Goal: Information Seeking & Learning: Learn about a topic

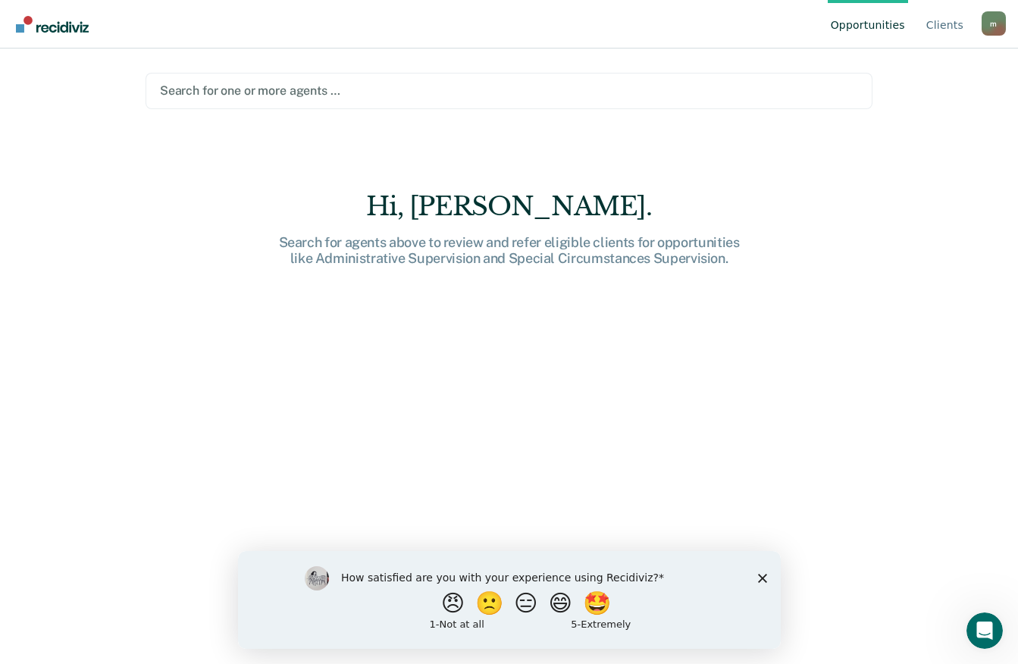
click at [253, 95] on div at bounding box center [509, 90] width 698 height 17
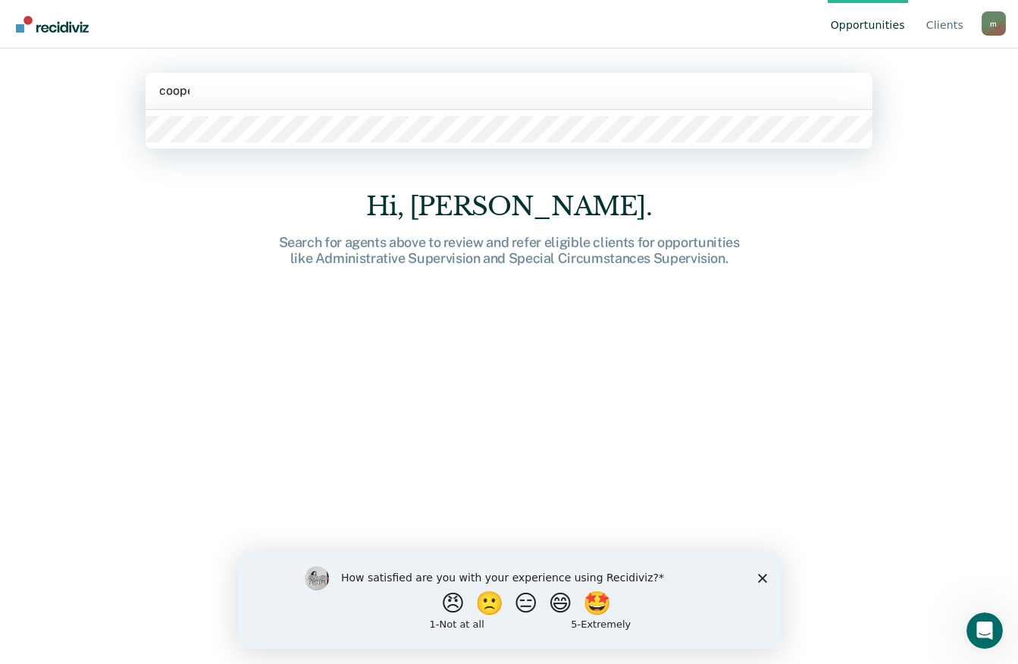
type input "[PERSON_NAME]"
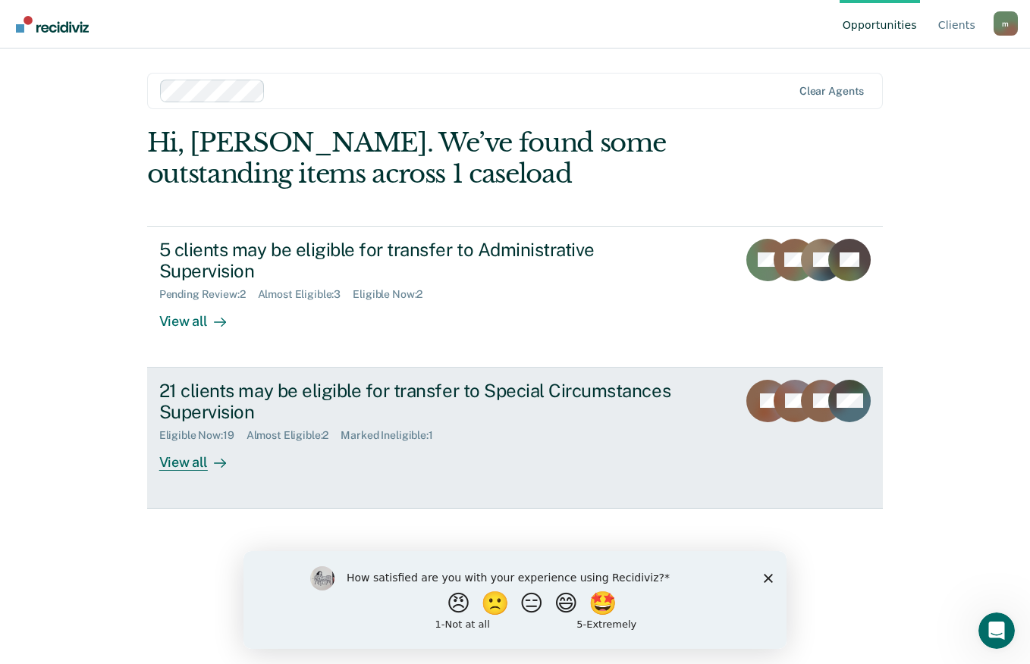
click at [489, 404] on div "21 clients may be eligible for transfer to Special Circumstances Supervision" at bounding box center [425, 402] width 532 height 44
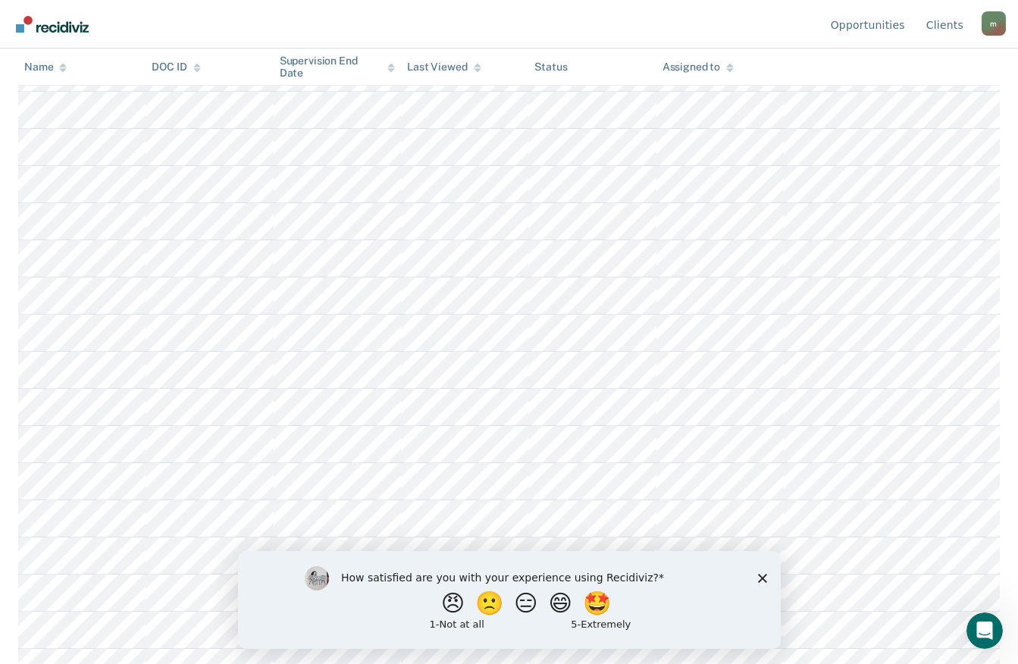
scroll to position [319, 0]
click at [756, 579] on div "How satisfied are you with your experience using Recidiviz? 😠 🙁 😑 😄 🤩 1 - Not a…" at bounding box center [508, 600] width 543 height 98
click at [759, 578] on icon "Close survey" at bounding box center [762, 577] width 9 height 9
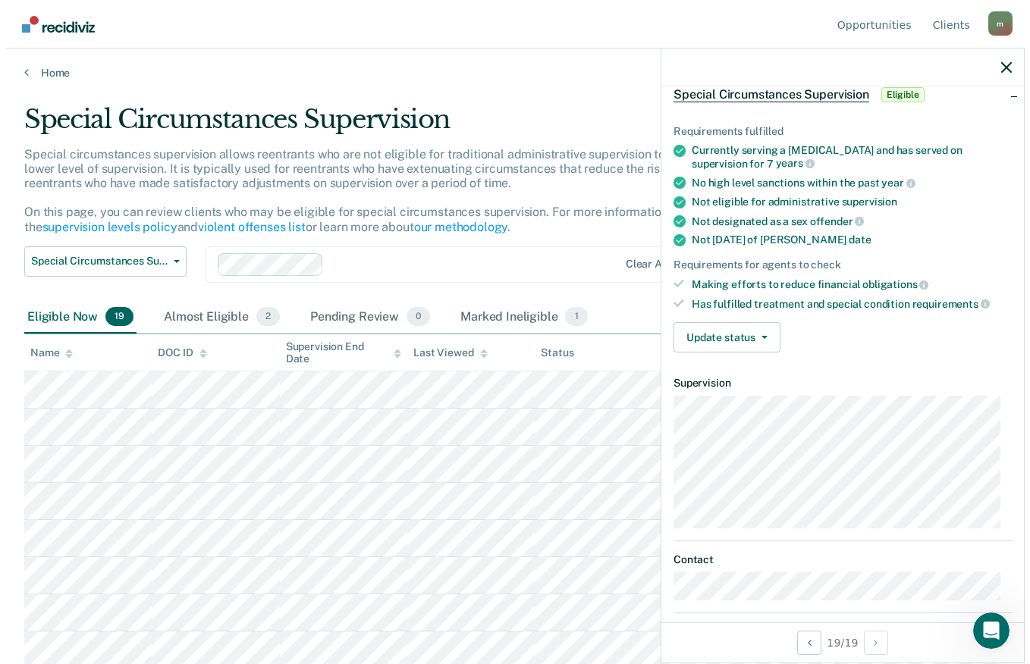
scroll to position [0, 0]
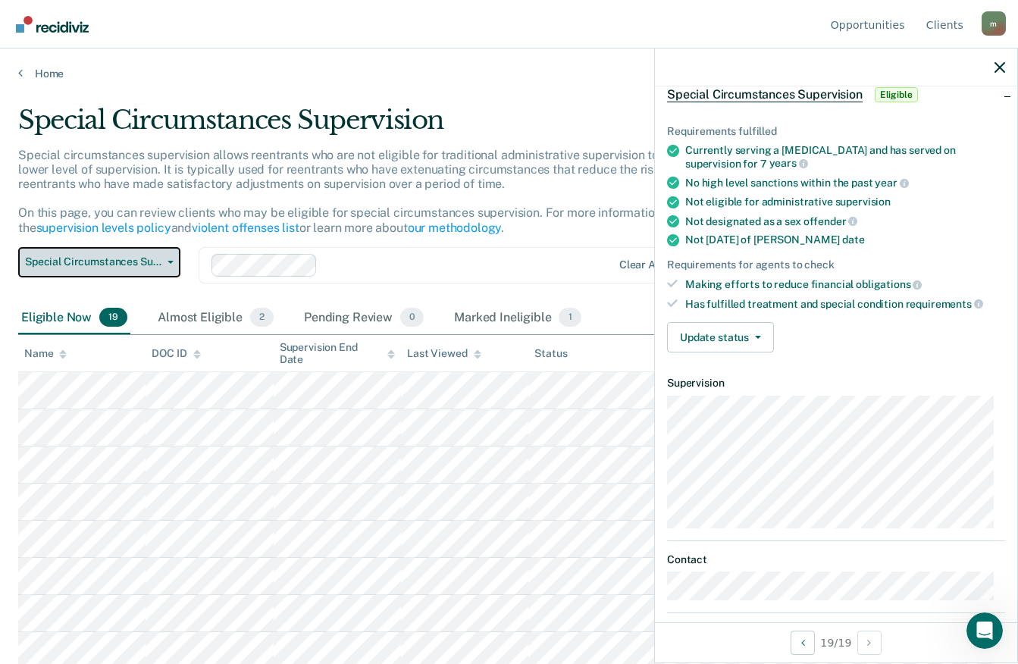
click at [150, 264] on span "Special Circumstances Supervision" at bounding box center [93, 262] width 137 height 13
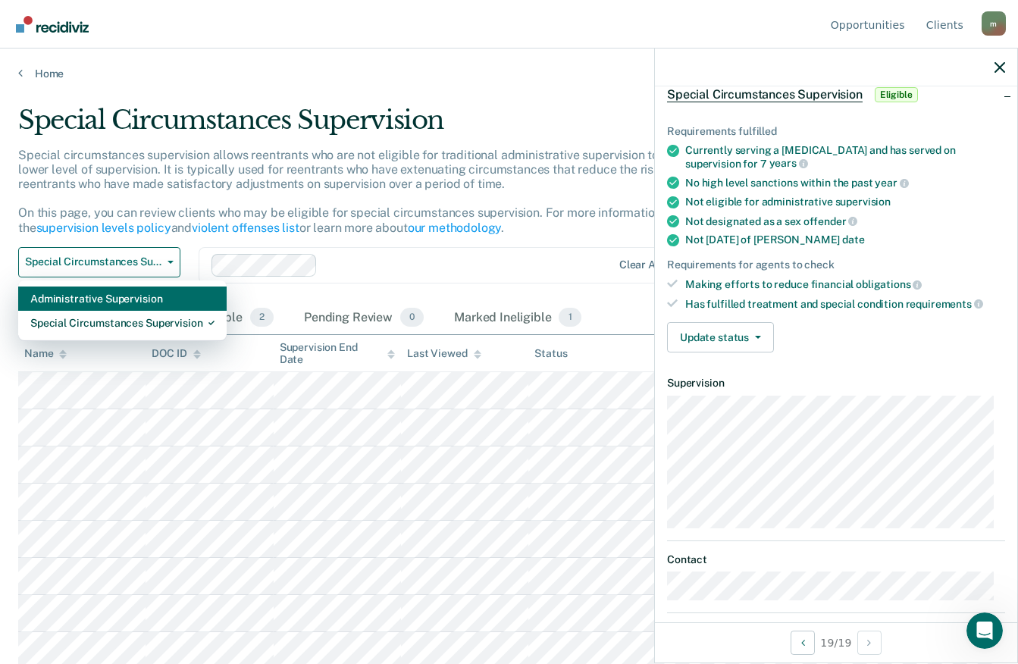
click at [118, 291] on div "Administrative Supervision" at bounding box center [122, 299] width 184 height 24
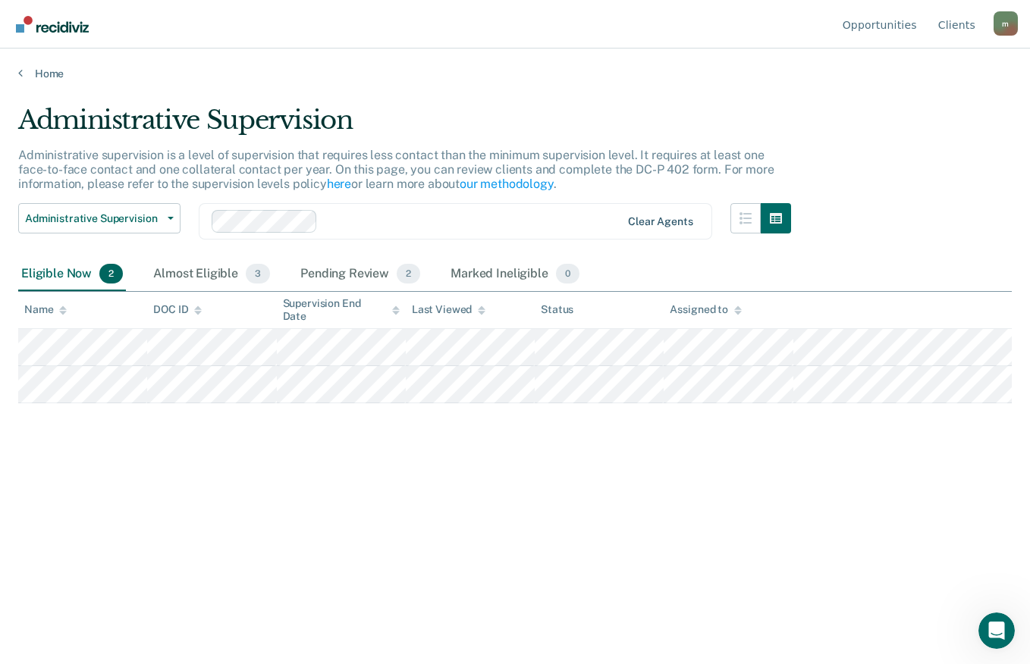
click at [658, 220] on div "Clear agents" at bounding box center [660, 221] width 64 height 13
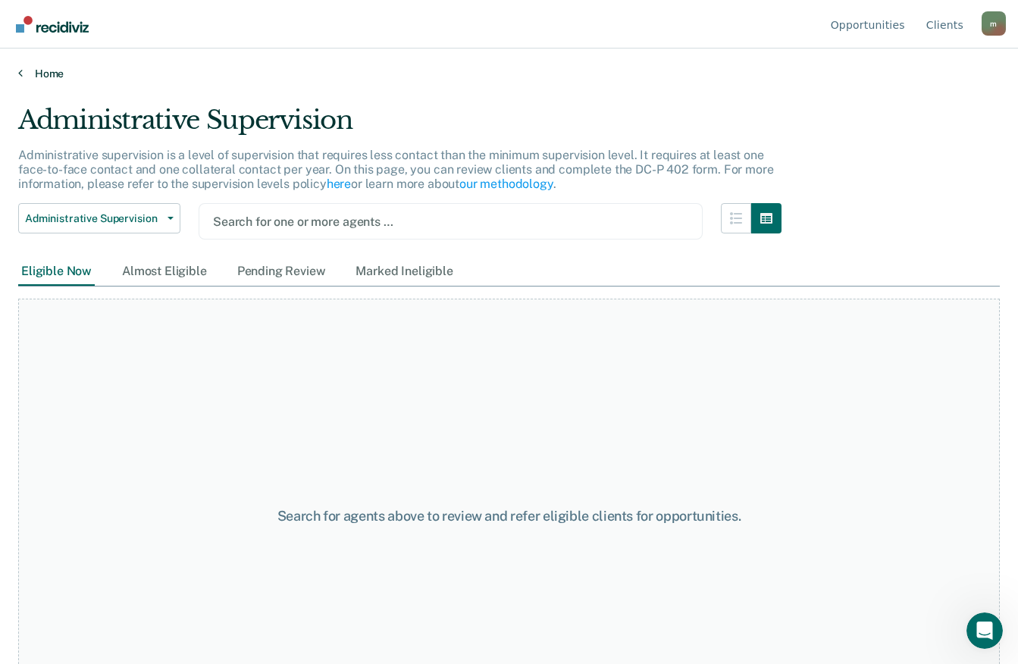
click at [39, 75] on link "Home" at bounding box center [509, 74] width 982 height 14
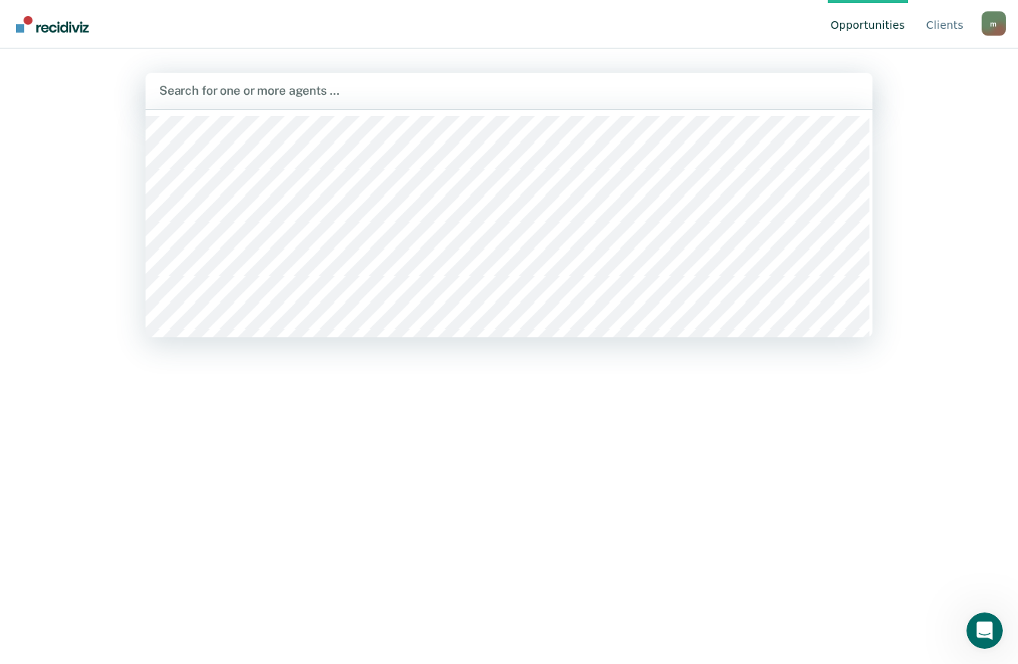
drag, startPoint x: 227, startPoint y: 74, endPoint x: 212, endPoint y: 87, distance: 19.3
click at [226, 74] on div "Search for one or more agents …" at bounding box center [509, 91] width 727 height 36
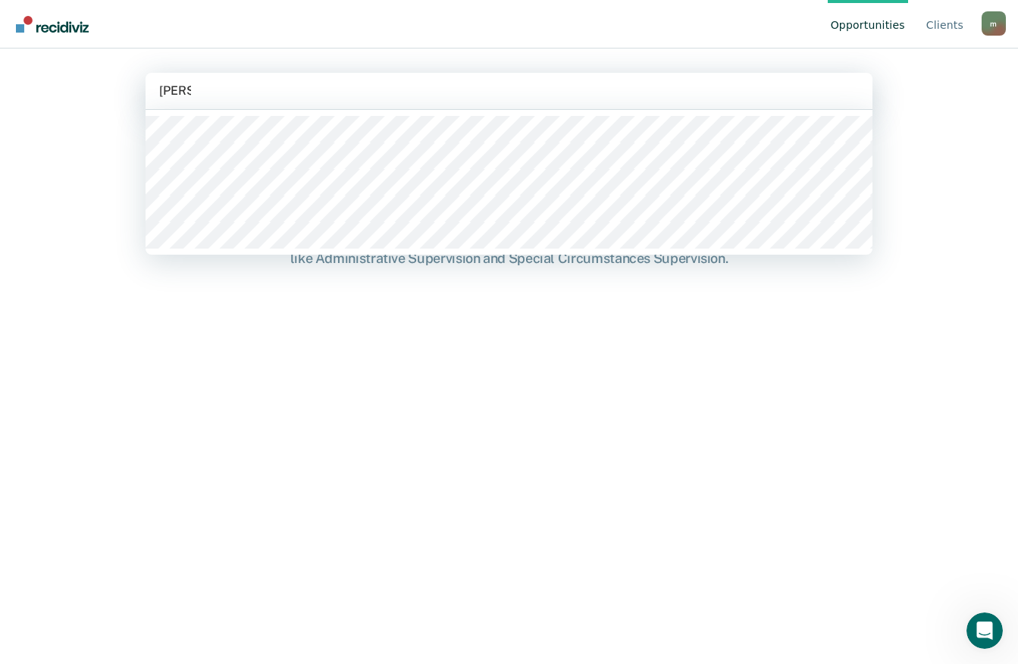
type input "[PERSON_NAME]"
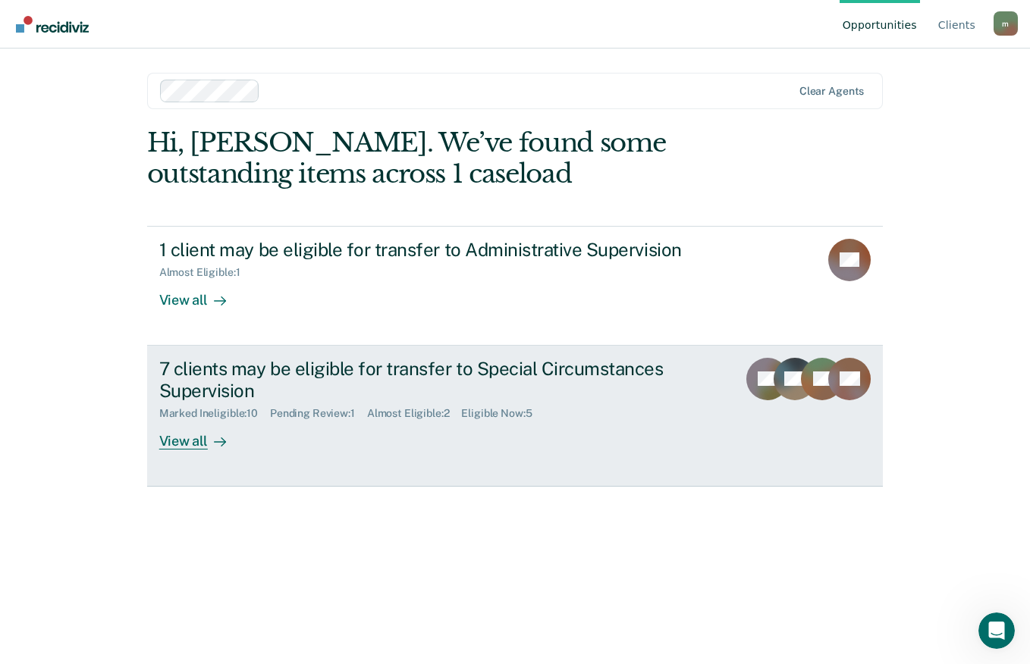
click at [664, 381] on div "7 clients may be eligible for transfer to Special Circumstances Supervision" at bounding box center [425, 380] width 532 height 44
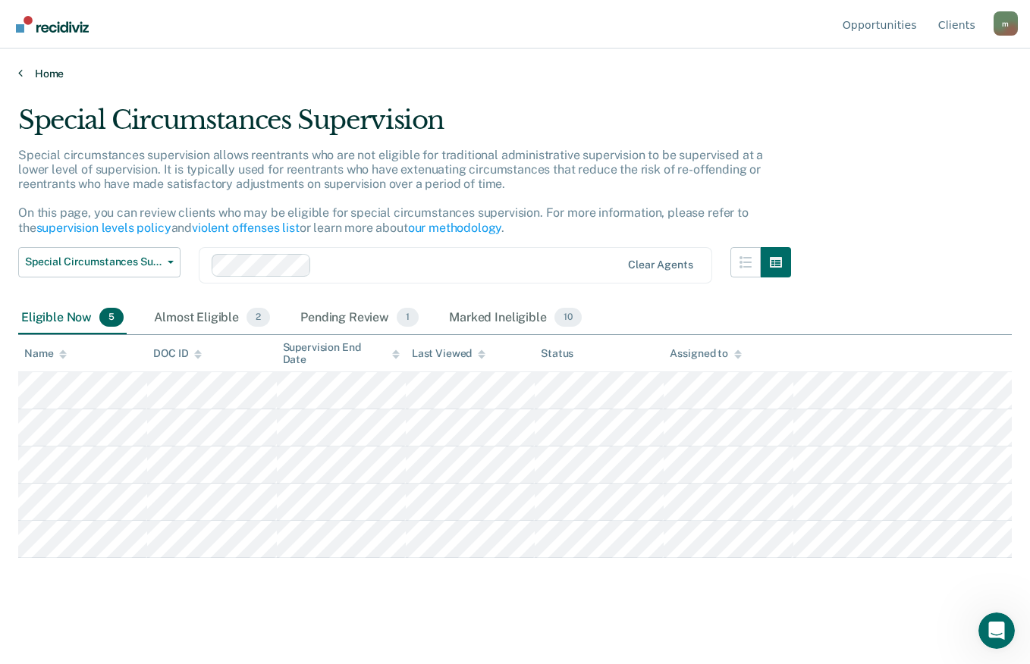
click at [41, 75] on link "Home" at bounding box center [514, 74] width 993 height 14
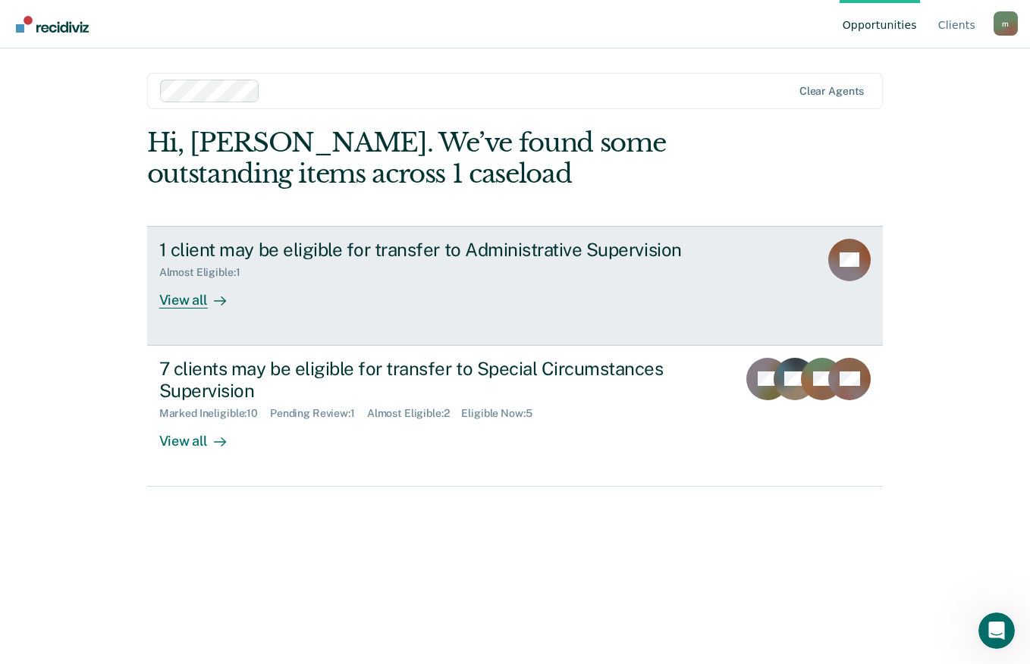
click at [280, 307] on div "1 client may be eligible for transfer to Administrative Supervision Almost Elig…" at bounding box center [443, 274] width 569 height 70
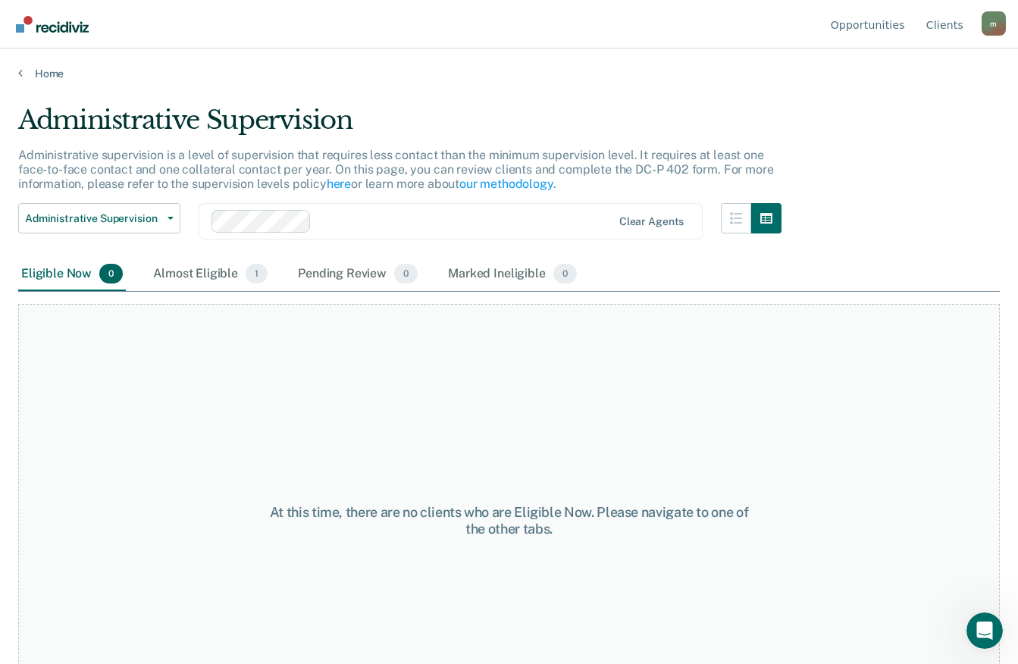
click at [49, 65] on div "Home" at bounding box center [509, 65] width 1018 height 32
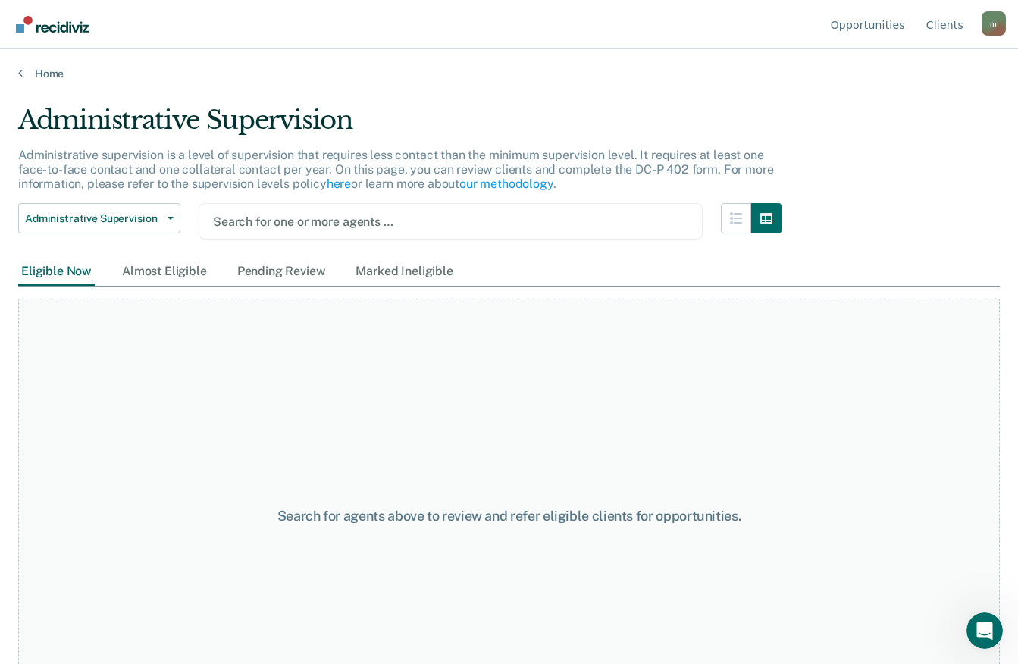
click at [297, 215] on div at bounding box center [450, 221] width 475 height 17
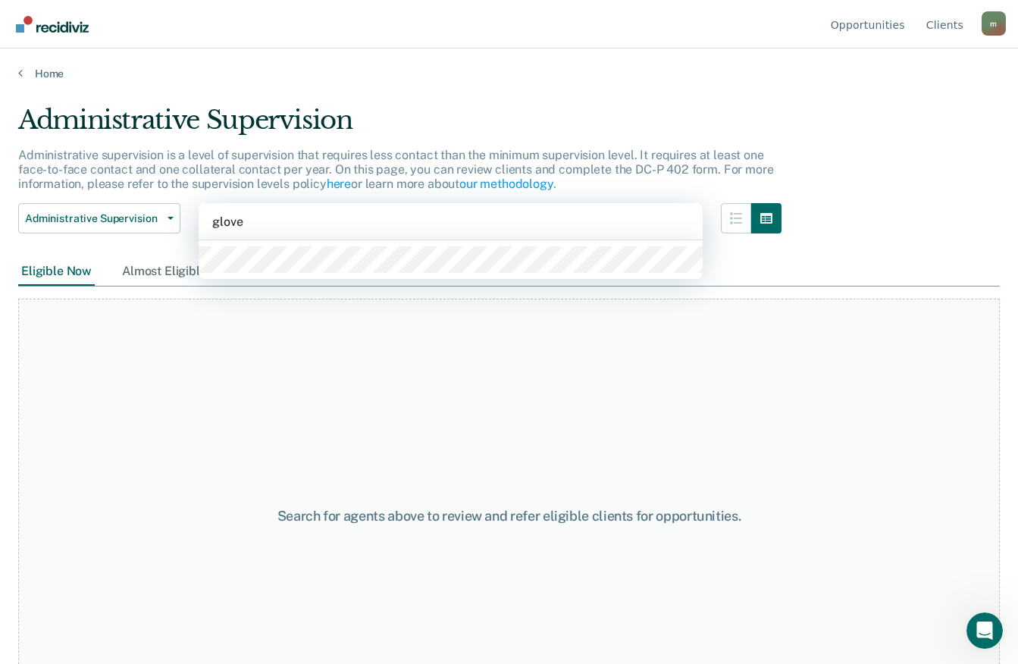
type input "[PERSON_NAME]"
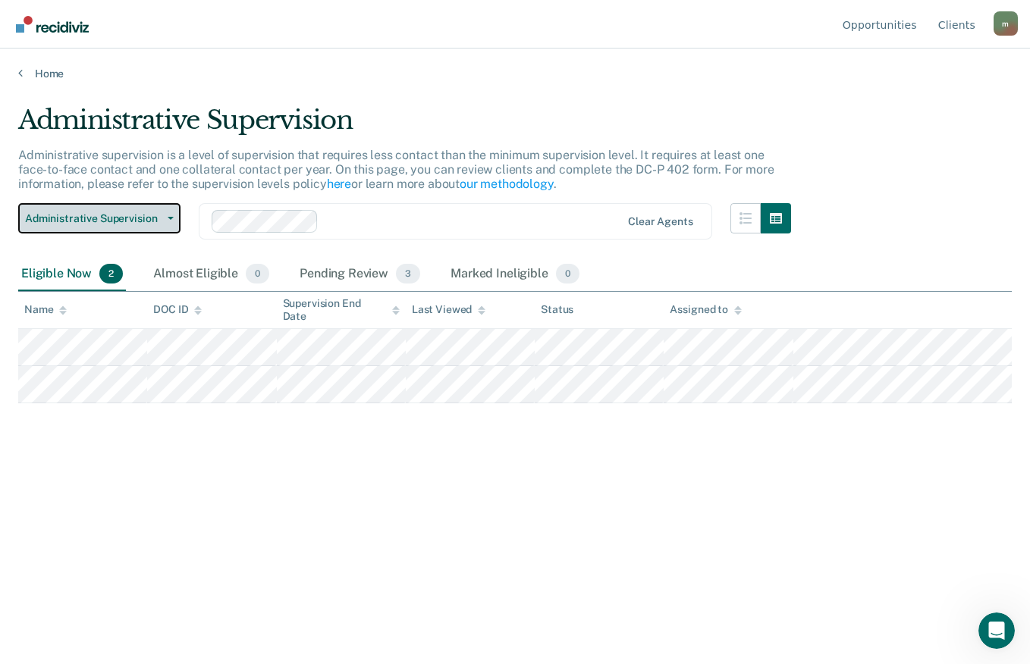
click at [170, 219] on icon "button" at bounding box center [171, 218] width 6 height 3
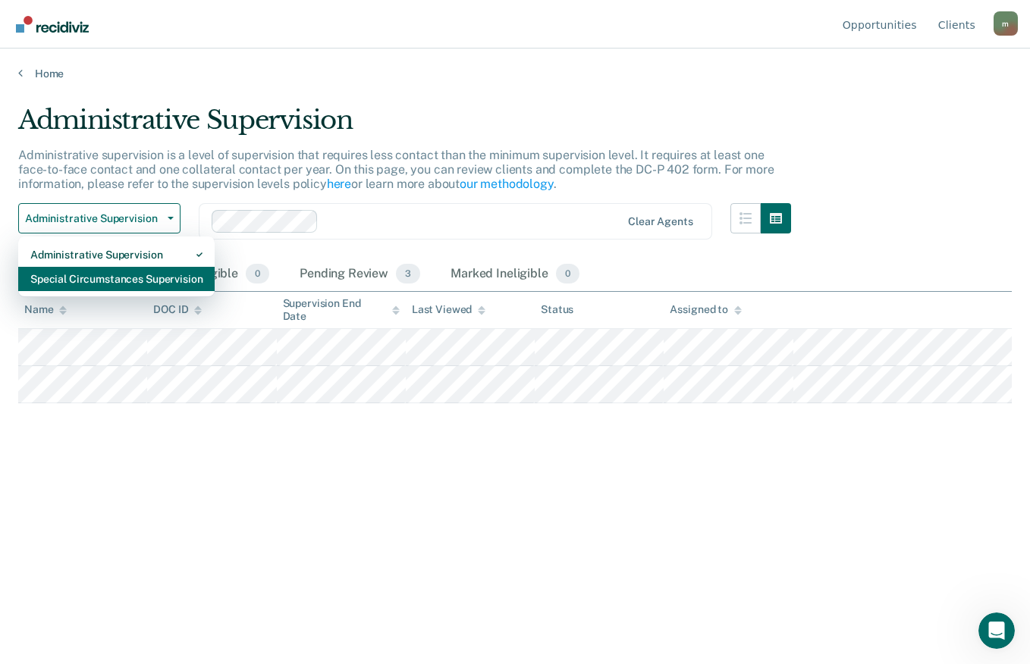
click at [115, 273] on div "Special Circumstances Supervision" at bounding box center [116, 279] width 172 height 24
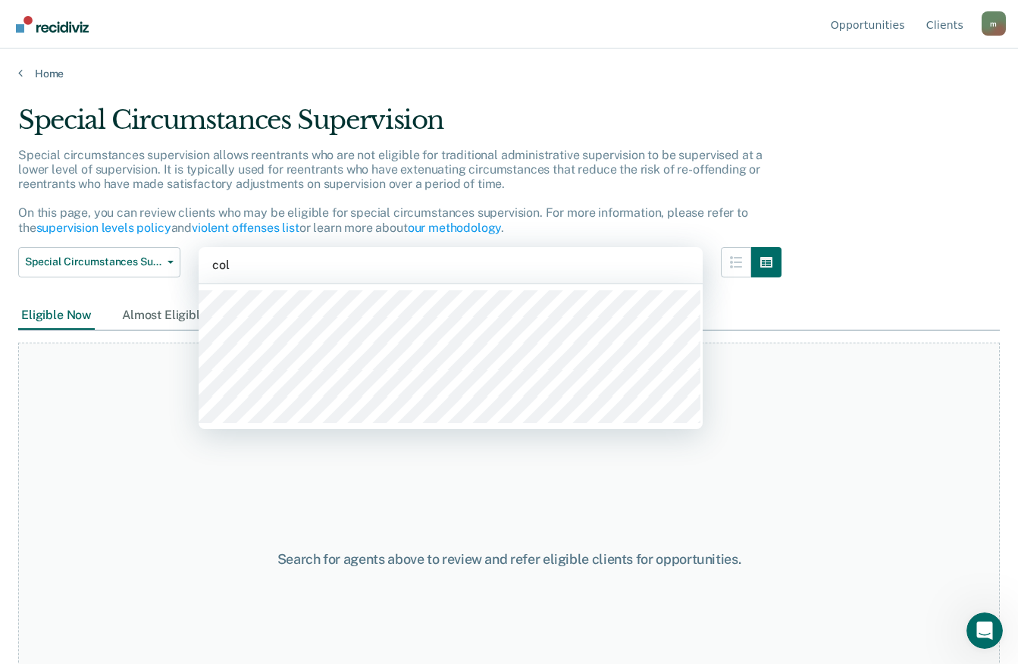
type input "coll"
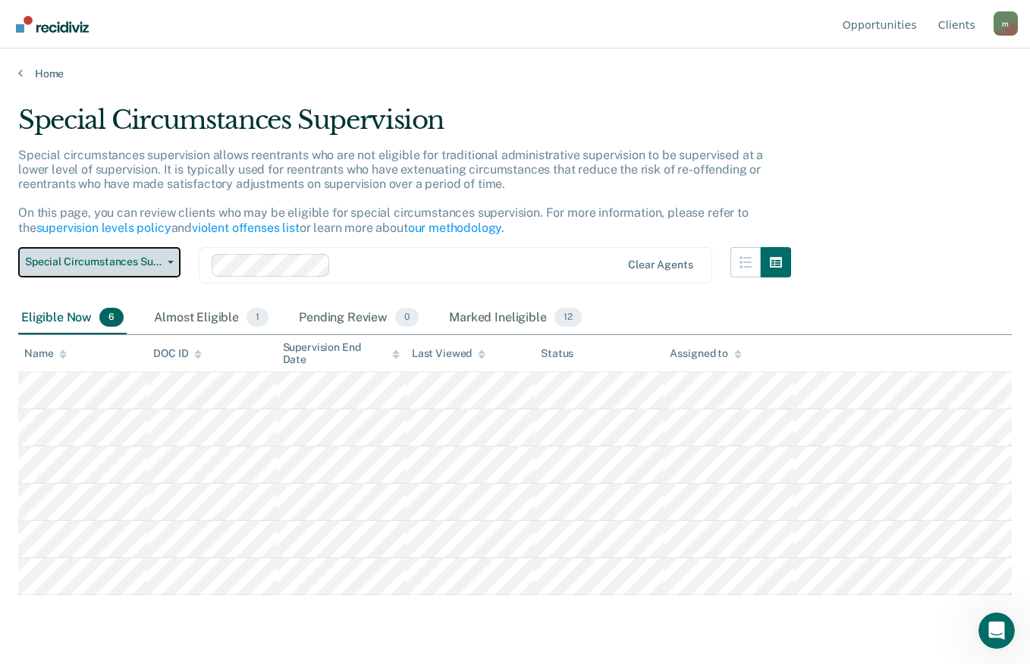
click at [167, 261] on span "button" at bounding box center [168, 262] width 12 height 3
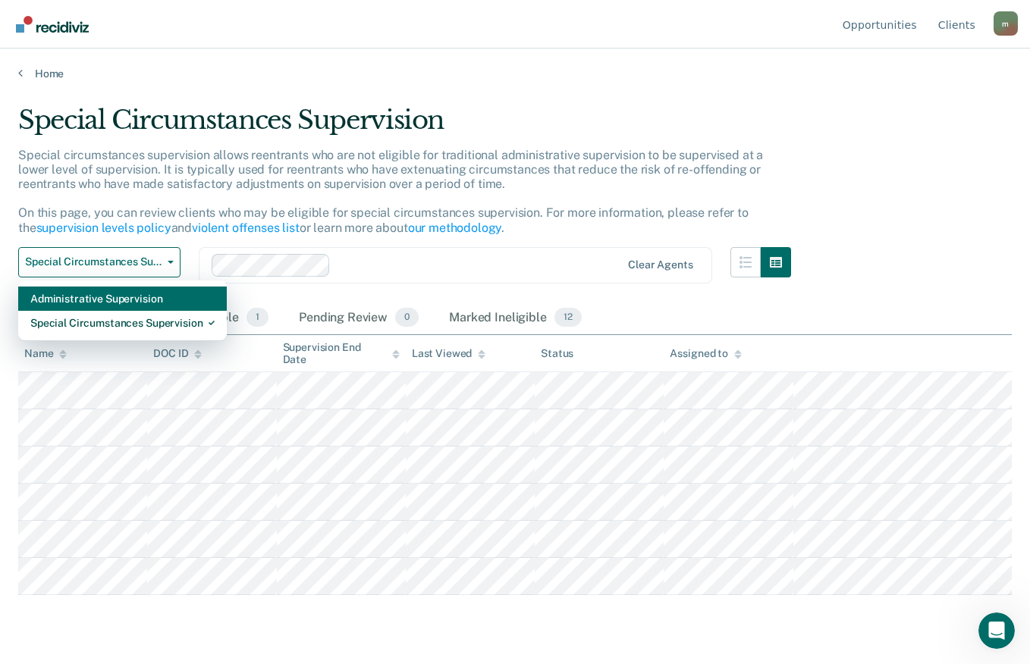
click at [68, 301] on div "Administrative Supervision" at bounding box center [122, 299] width 184 height 24
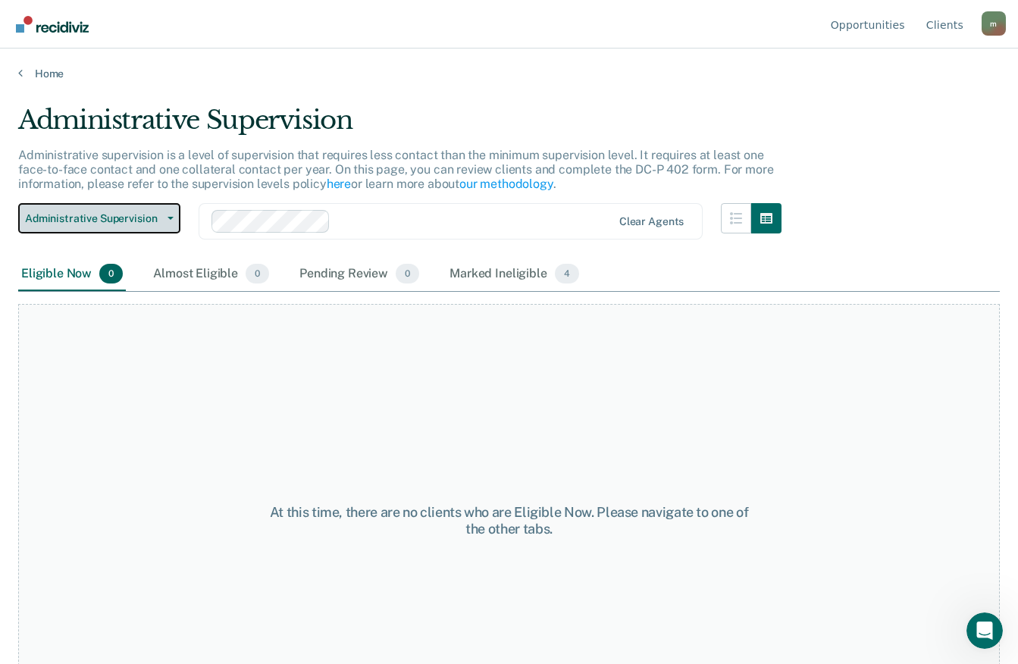
click at [149, 231] on button "Administrative Supervision" at bounding box center [99, 218] width 162 height 30
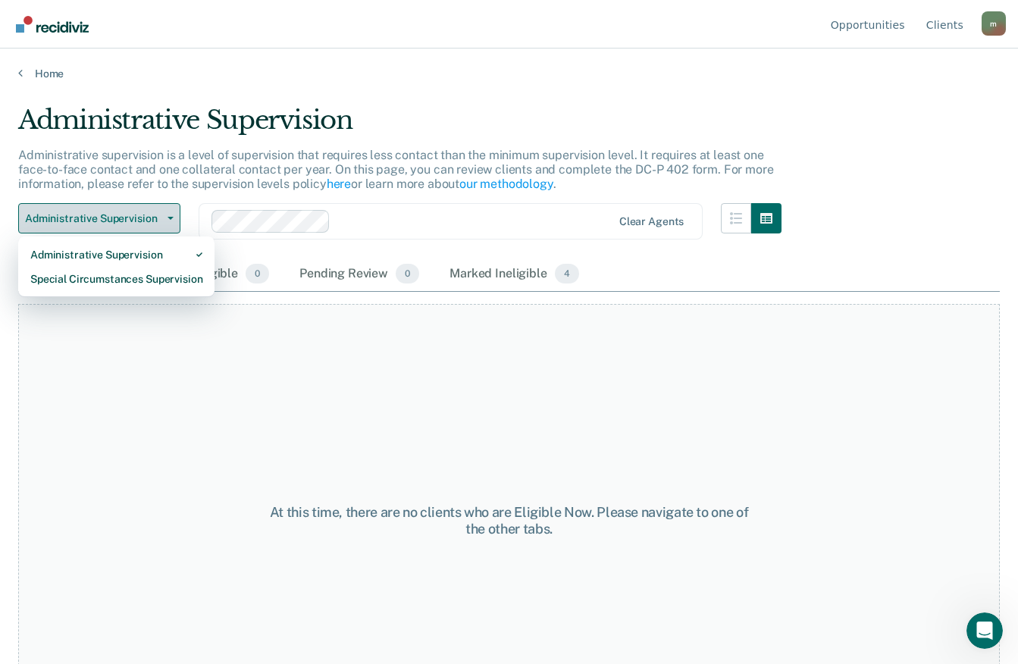
click at [146, 222] on span "Administrative Supervision" at bounding box center [93, 218] width 137 height 13
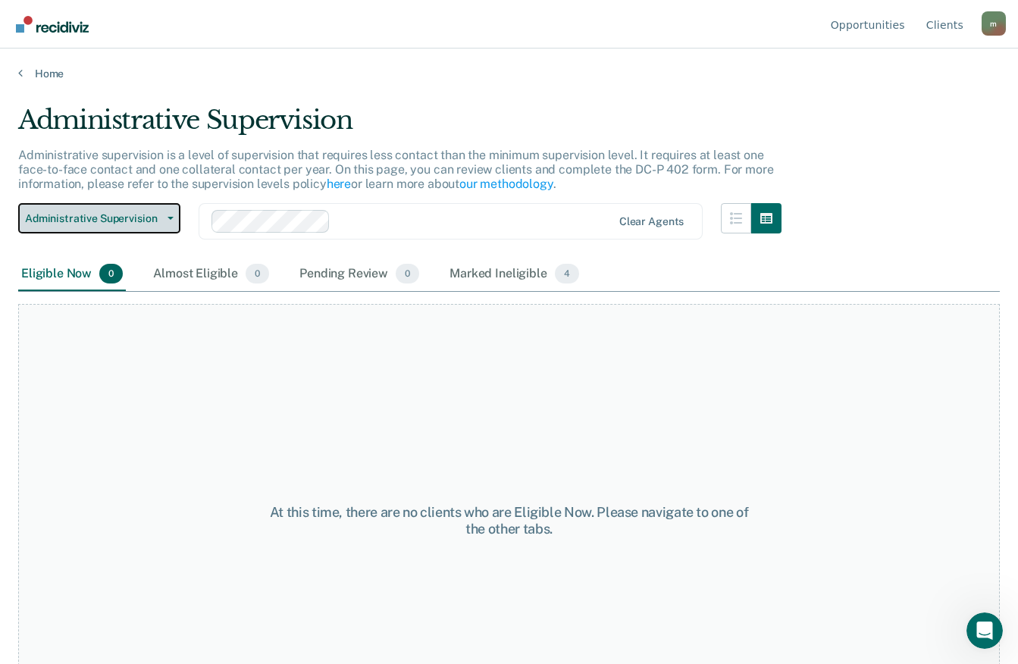
click at [146, 222] on span "Administrative Supervision" at bounding box center [93, 218] width 137 height 13
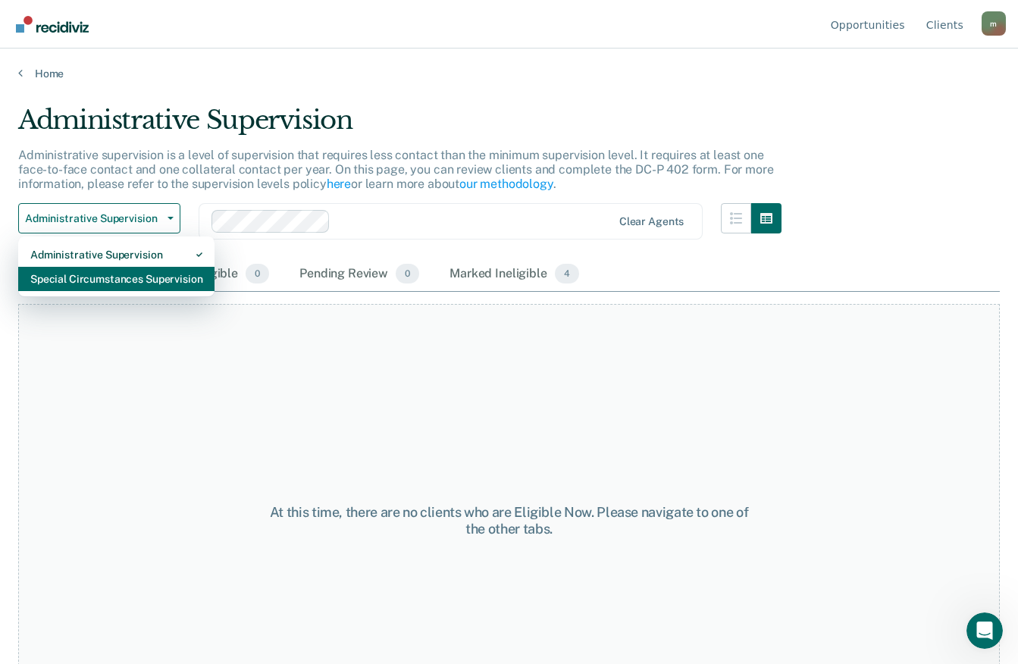
click at [112, 279] on div "Special Circumstances Supervision" at bounding box center [116, 279] width 172 height 24
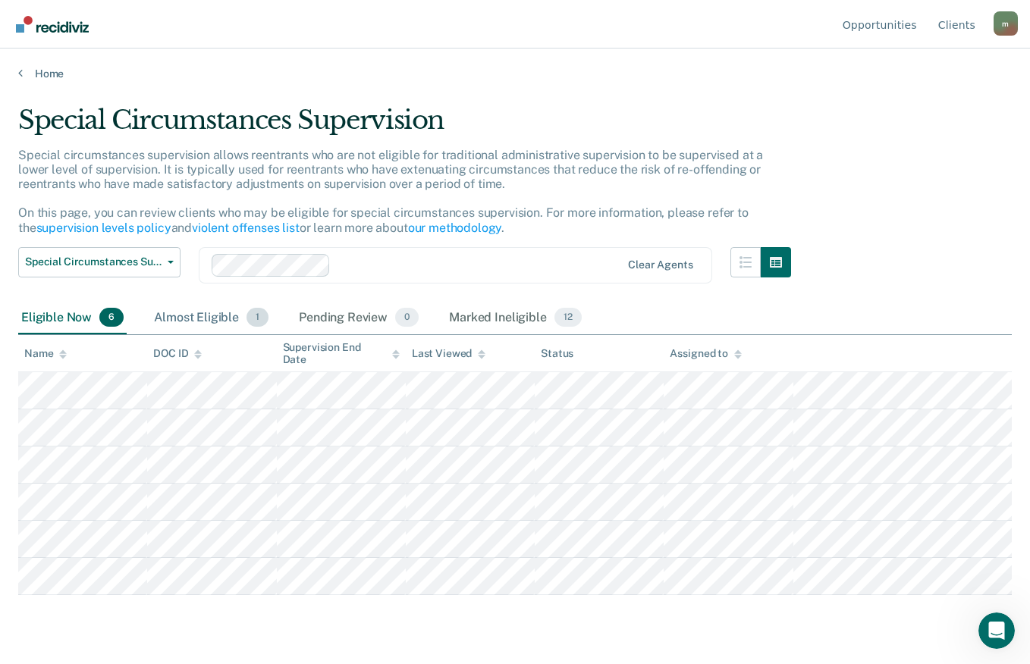
click at [214, 312] on div "Almost Eligible 1" at bounding box center [211, 318] width 121 height 33
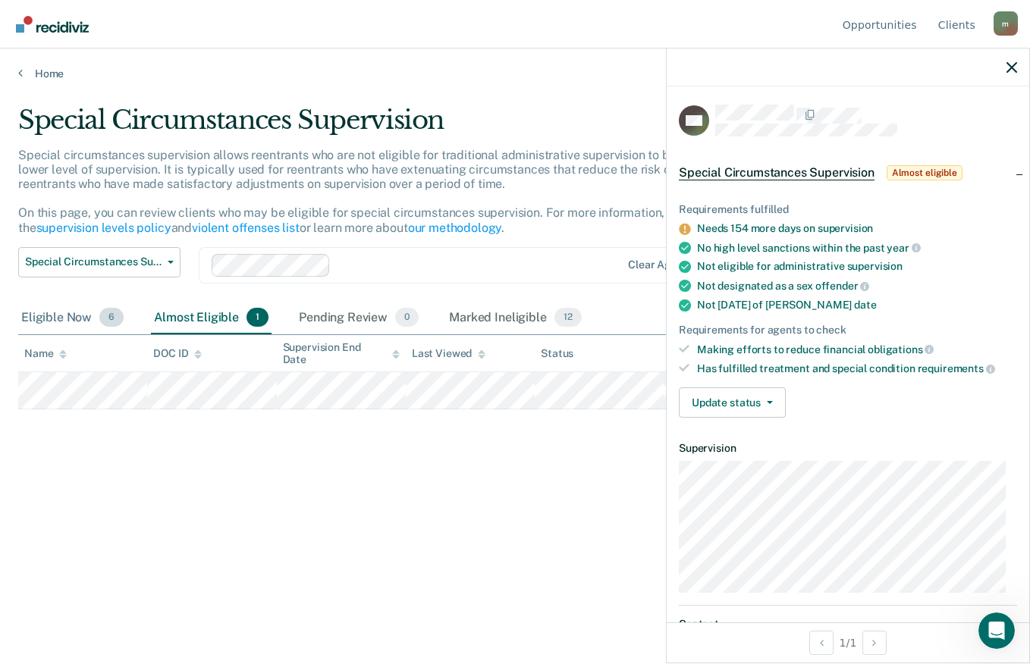
click at [99, 320] on span "6" at bounding box center [111, 318] width 24 height 20
